Goal: Navigation & Orientation: Find specific page/section

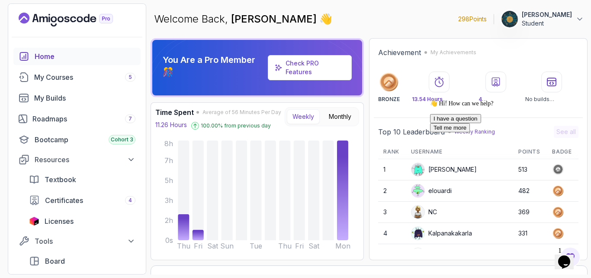
click at [430, 100] on icon "Chat attention grabber" at bounding box center [430, 100] width 0 height 0
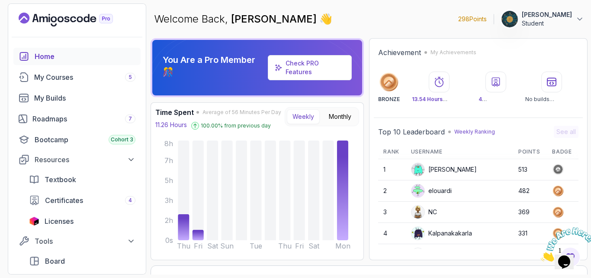
click at [541, 255] on icon "Close" at bounding box center [541, 258] width 0 height 7
click at [50, 90] on link "My Builds" at bounding box center [76, 97] width 127 height 17
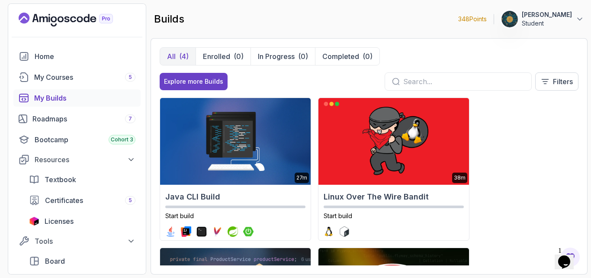
click at [539, 154] on div "27m Java CLI Build Start build 38m Linux Over The Wire Bandit Start build 2.1h …" at bounding box center [369, 181] width 419 height 168
click at [188, 86] on button "Explore more Builds" at bounding box center [194, 81] width 68 height 17
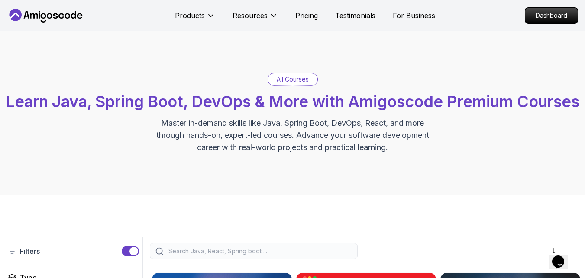
click at [336, 177] on div "All Courses Learn Java, Spring Boot, DevOps & More with Amigoscode Premium Cour…" at bounding box center [292, 113] width 585 height 164
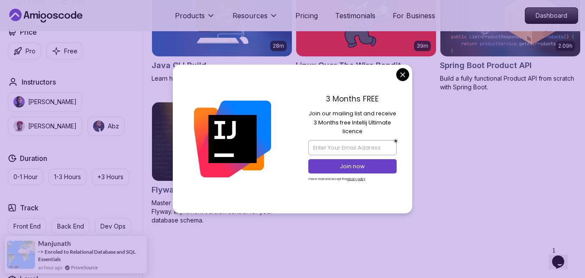
scroll to position [312, 0]
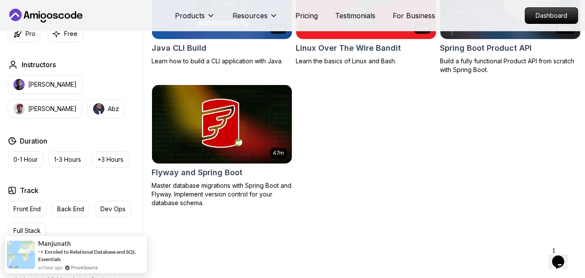
click at [384, 160] on div "28m Java CLI Build Learn how to build a CLI application with Java. 39m Linux Ov…" at bounding box center [366, 83] width 429 height 247
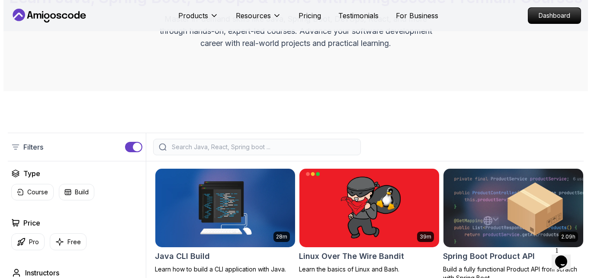
scroll to position [0, 0]
